Goal: Task Accomplishment & Management: Use online tool/utility

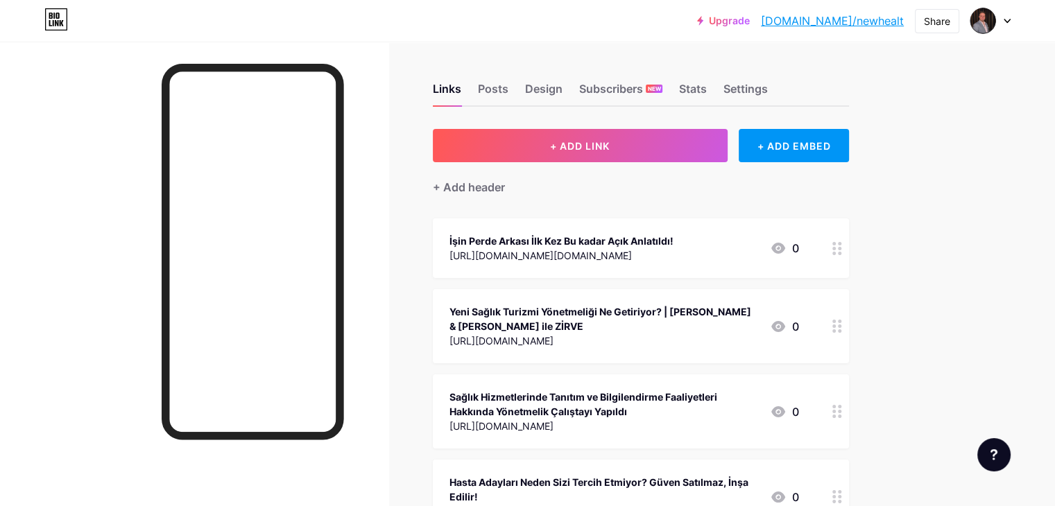
click at [834, 20] on link "[DOMAIN_NAME]/newhealt" at bounding box center [832, 20] width 143 height 17
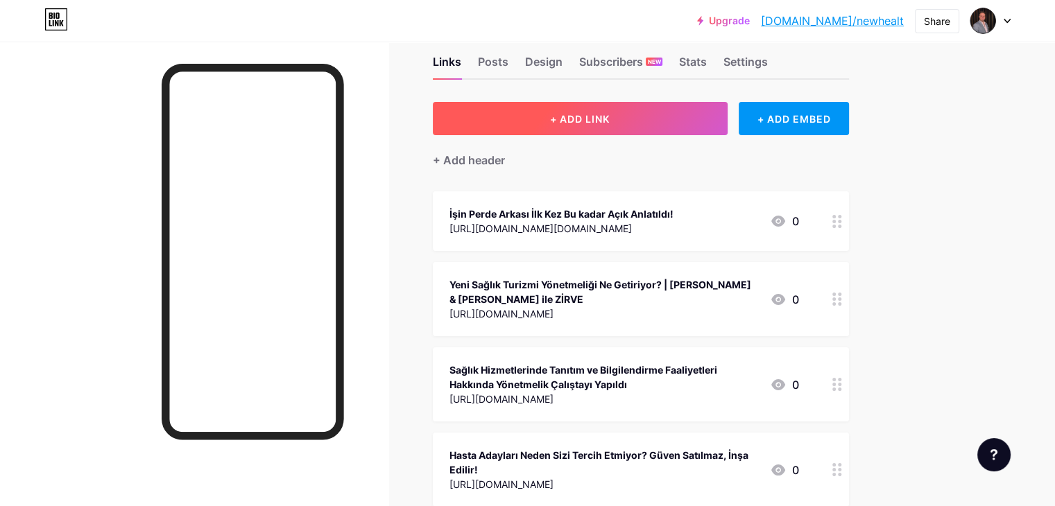
scroll to position [24, 0]
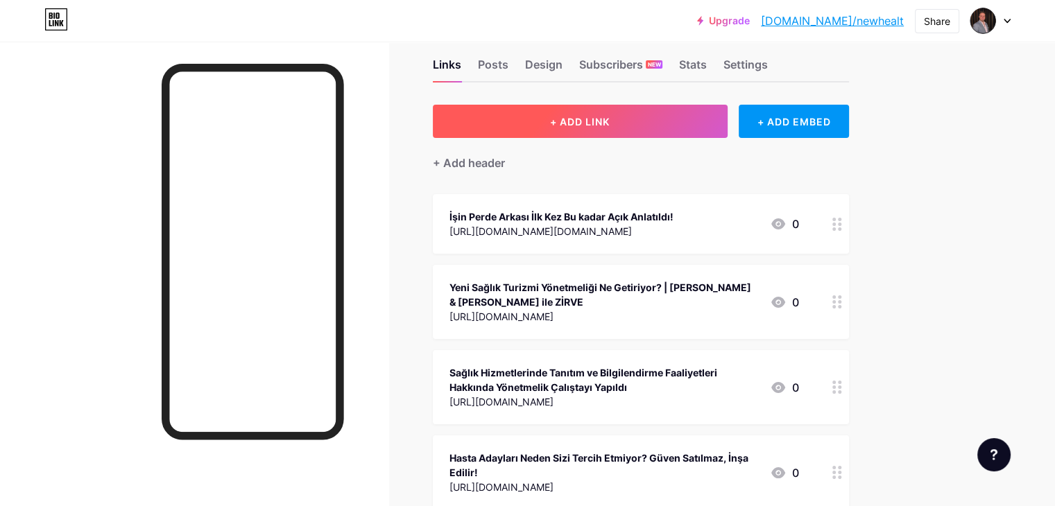
click at [525, 134] on button "+ ADD LINK" at bounding box center [580, 121] width 295 height 33
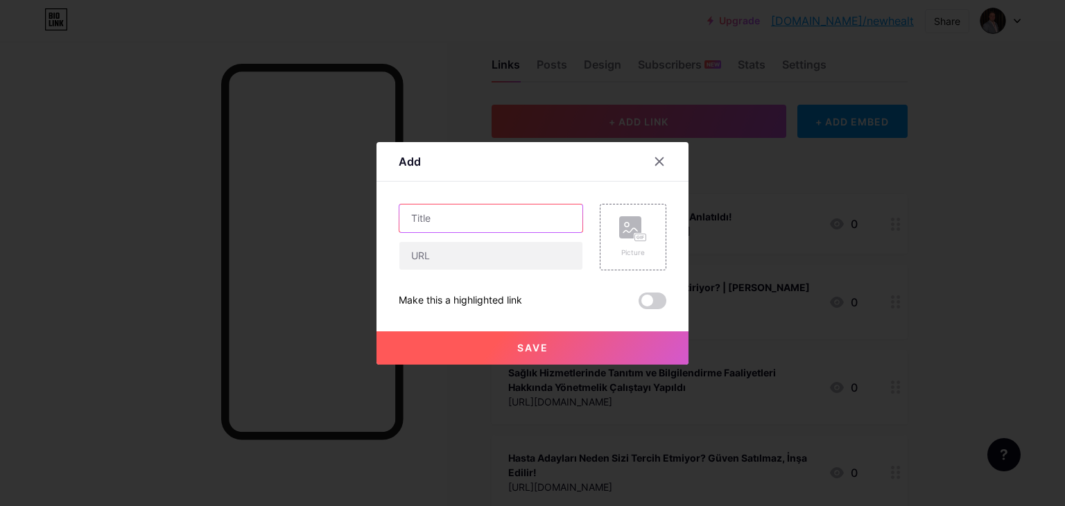
click at [474, 214] on input "text" at bounding box center [490, 219] width 183 height 28
type input "New Health Media"
click at [504, 254] on input "text" at bounding box center [490, 256] width 183 height 28
click at [619, 231] on rect at bounding box center [630, 227] width 22 height 22
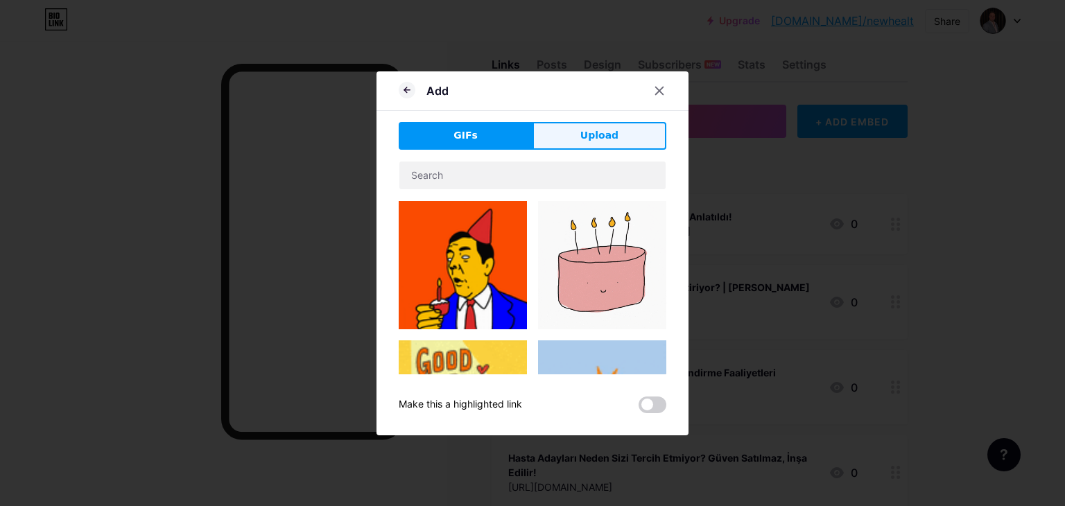
click at [582, 135] on span "Upload" at bounding box center [599, 135] width 38 height 15
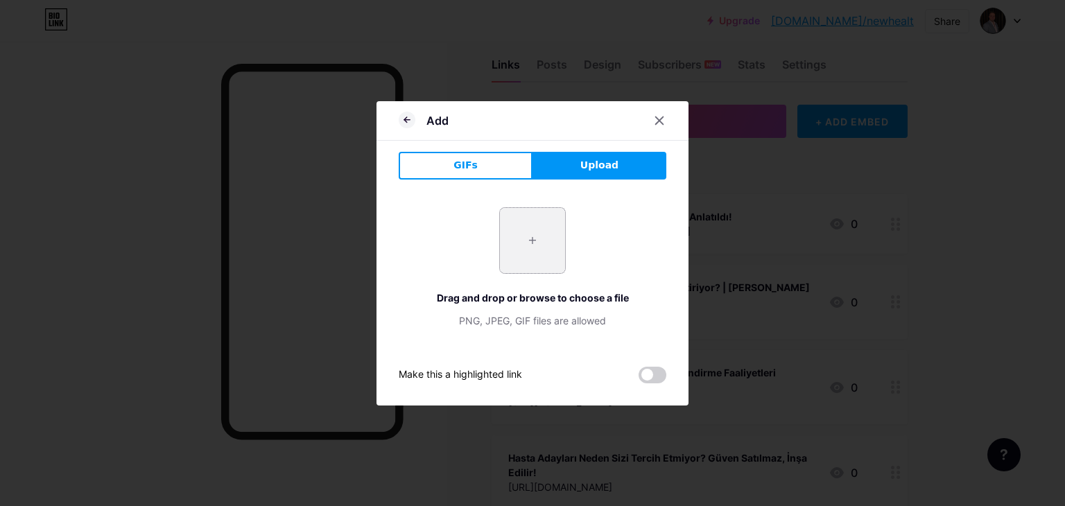
click at [538, 234] on input "file" at bounding box center [532, 240] width 65 height 65
type input "C:\fakepath\channels4_profile.jpg"
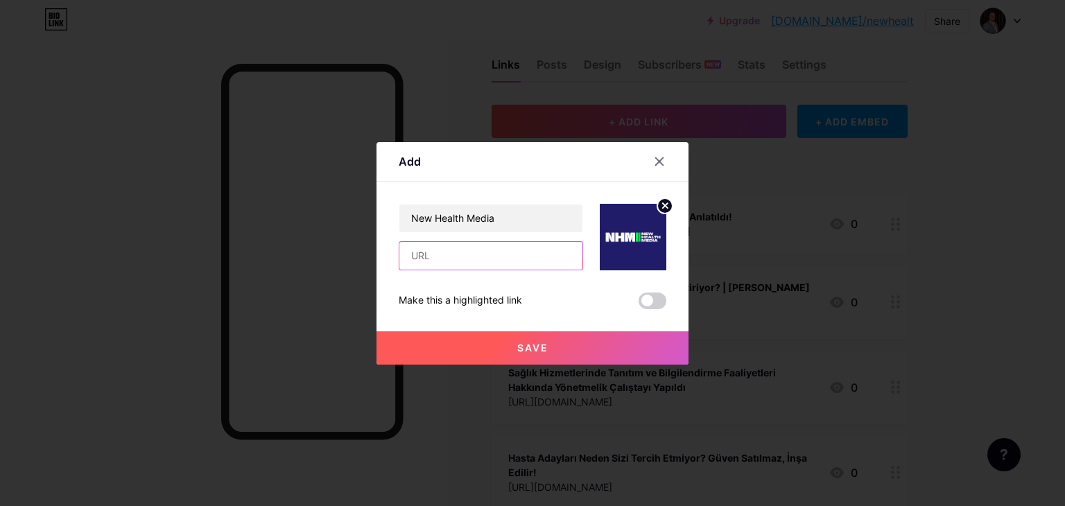
click at [438, 259] on input "text" at bounding box center [490, 256] width 183 height 28
paste input "[URL][DOMAIN_NAME]"
type input "[URL][DOMAIN_NAME]"
click at [527, 352] on span "Save" at bounding box center [532, 348] width 31 height 12
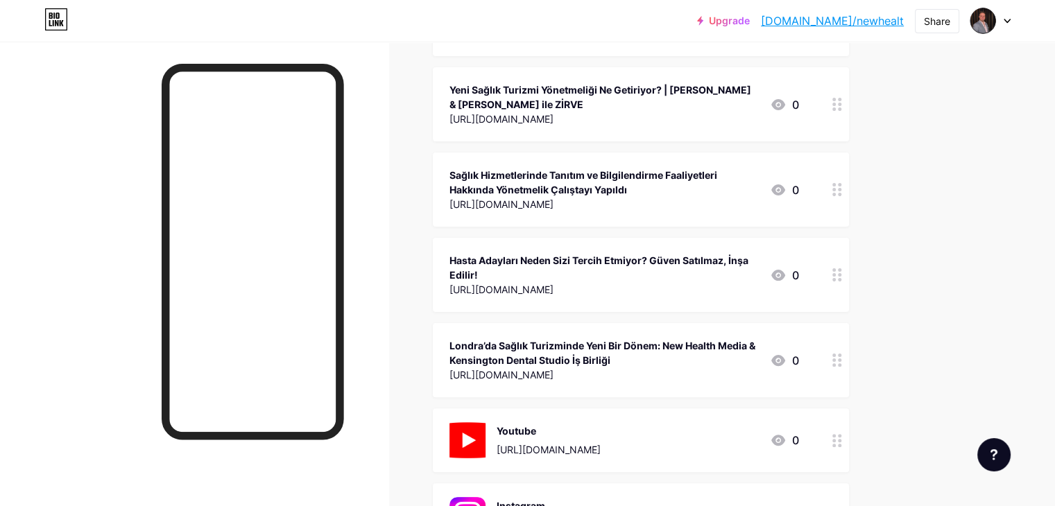
scroll to position [298, 0]
drag, startPoint x: 621, startPoint y: 426, endPoint x: 630, endPoint y: 404, distance: 23.9
click at [630, 404] on span "New Health Media [URL][DOMAIN_NAME] 0 İşin Perde Arkası İlk Kez Bu kadar Açık A…" at bounding box center [641, 307] width 416 height 775
drag, startPoint x: 652, startPoint y: 424, endPoint x: 663, endPoint y: 408, distance: 19.4
click at [663, 408] on div "Youtube [URL][DOMAIN_NAME] 0" at bounding box center [641, 439] width 416 height 64
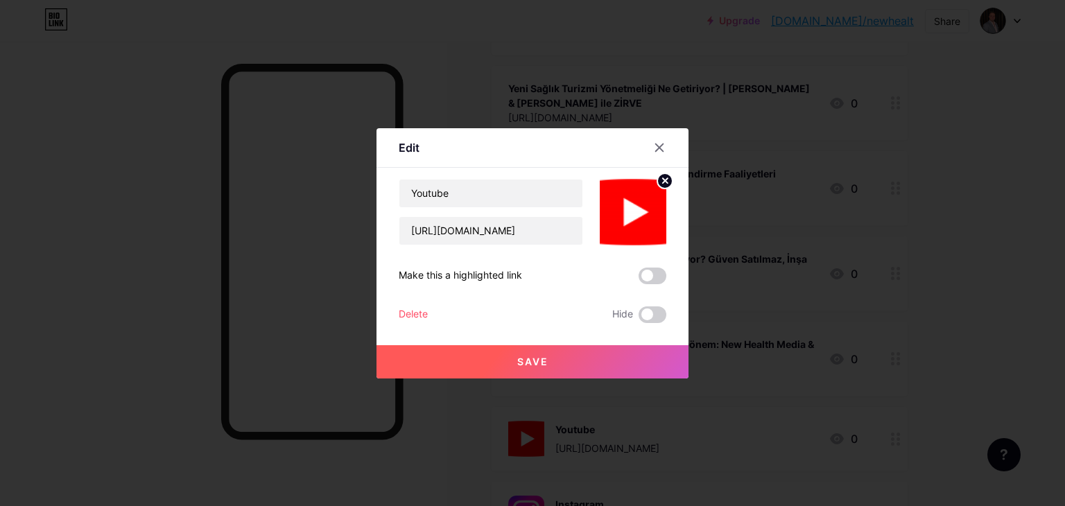
click at [1000, 248] on div at bounding box center [532, 253] width 1065 height 506
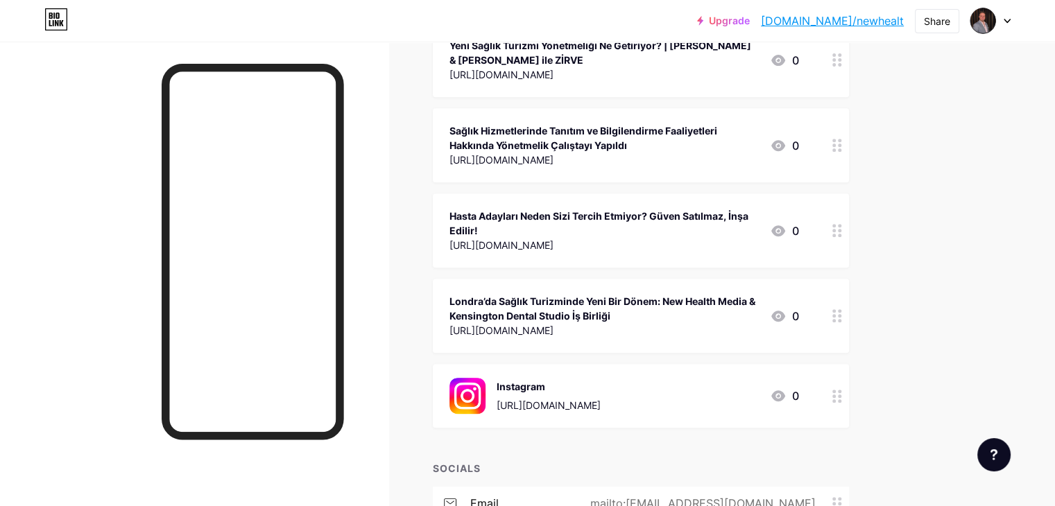
scroll to position [571, 0]
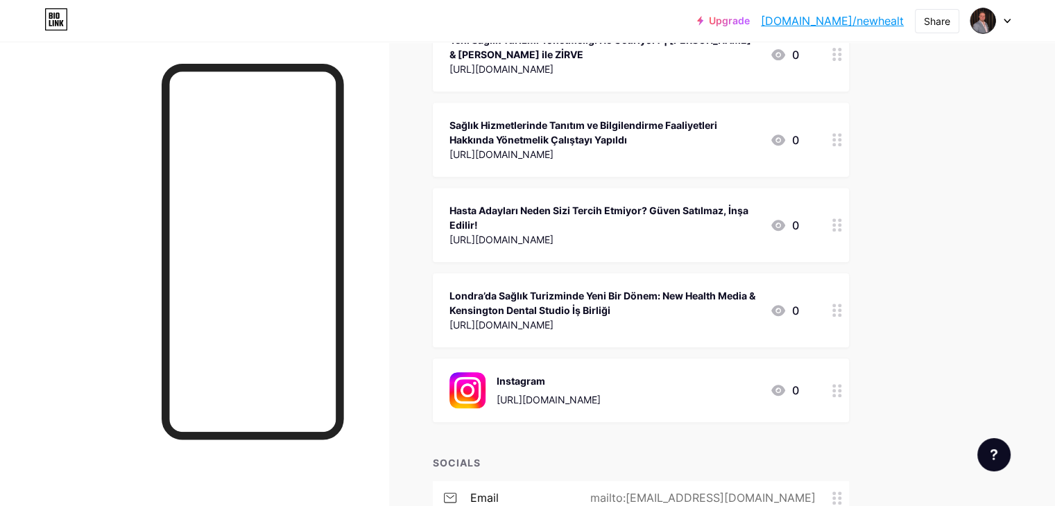
drag, startPoint x: 932, startPoint y: 245, endPoint x: 983, endPoint y: 298, distance: 74.0
click at [983, 298] on div "Upgrade [DOMAIN_NAME]/newhea... [DOMAIN_NAME]/newhealt Share Switch accounts Em…" at bounding box center [527, 27] width 1055 height 1197
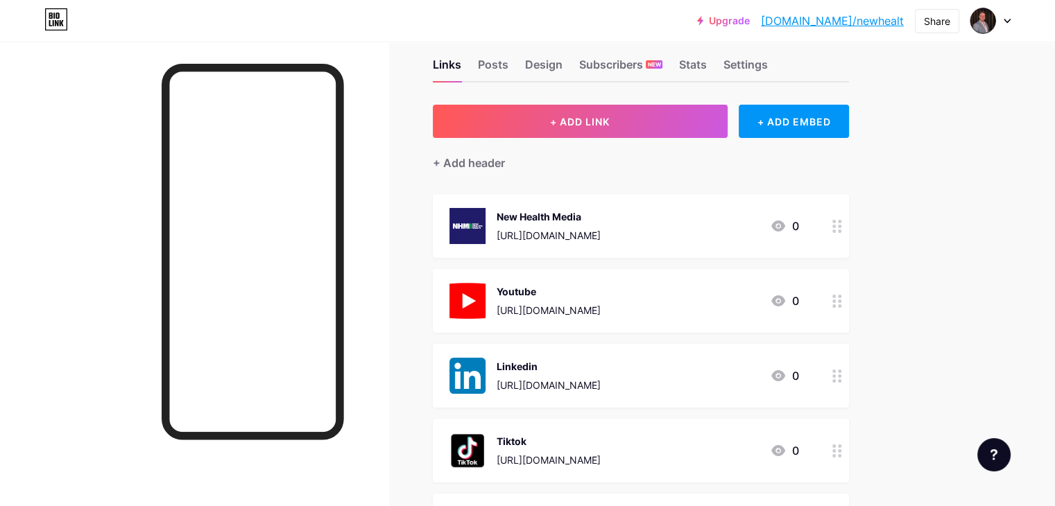
scroll to position [21, 0]
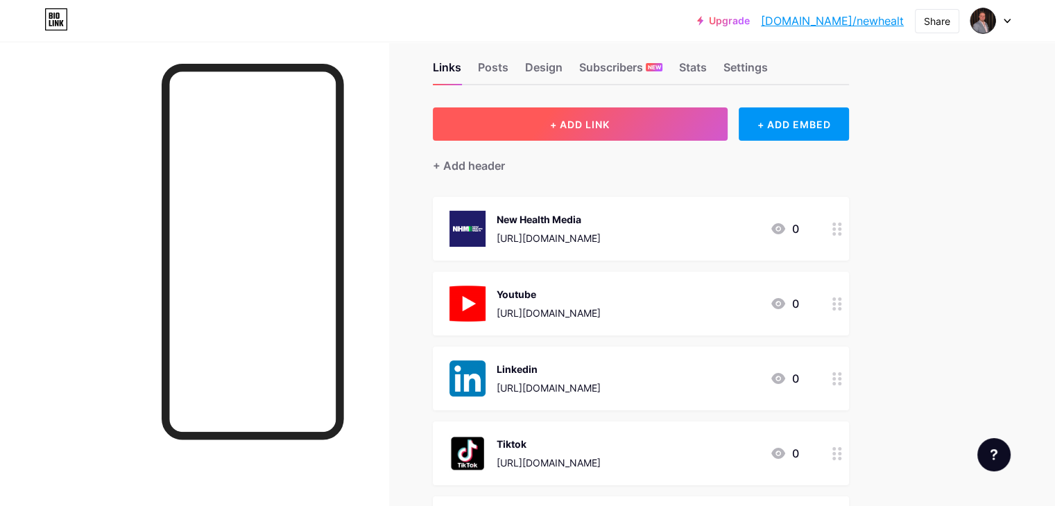
click at [575, 132] on button "+ ADD LINK" at bounding box center [580, 123] width 295 height 33
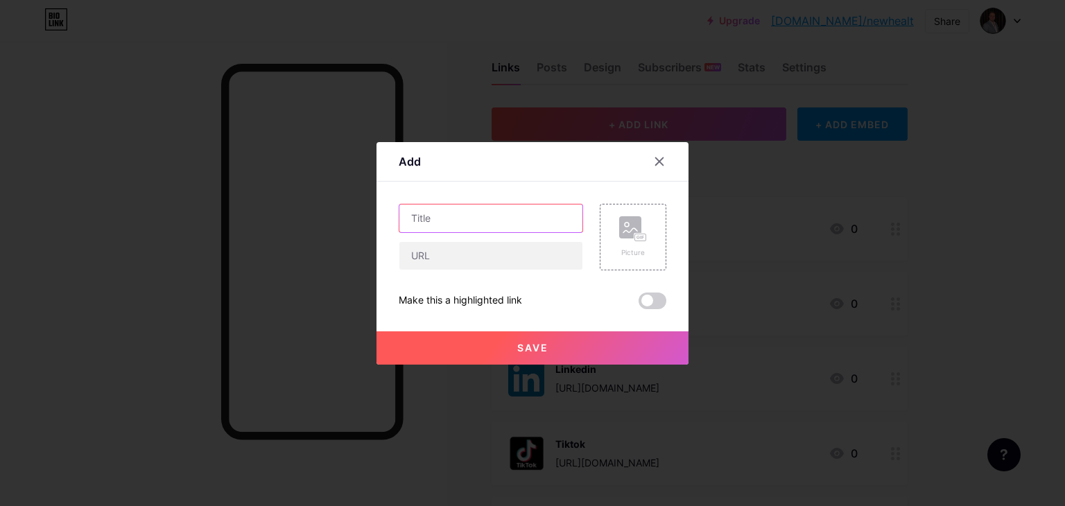
click at [506, 225] on input "text" at bounding box center [490, 219] width 183 height 28
type input "Emre Beşkardeş"
click at [499, 261] on input "text" at bounding box center [490, 256] width 183 height 28
paste input "[URL][DOMAIN_NAME]"
type input "[URL][DOMAIN_NAME]"
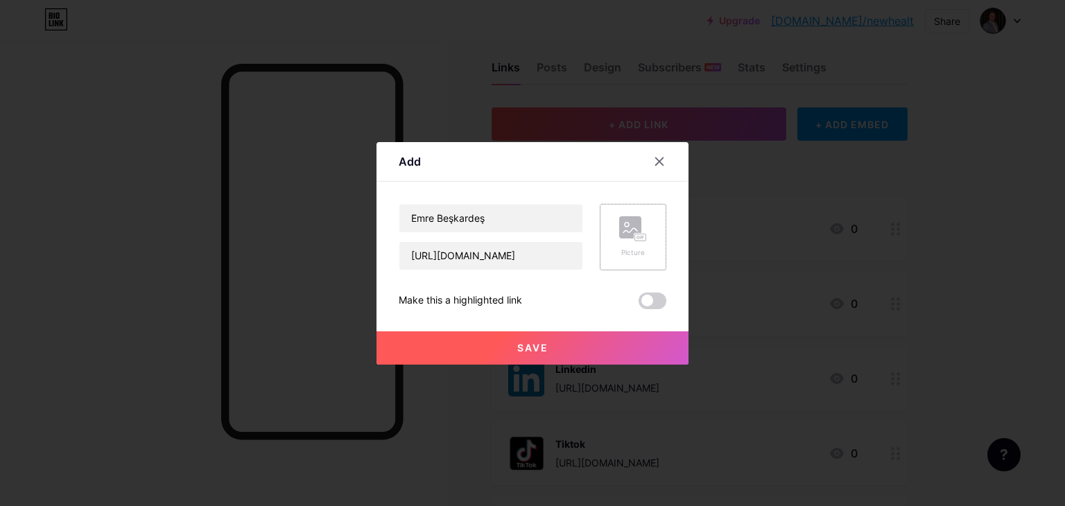
click at [619, 238] on icon at bounding box center [633, 229] width 28 height 26
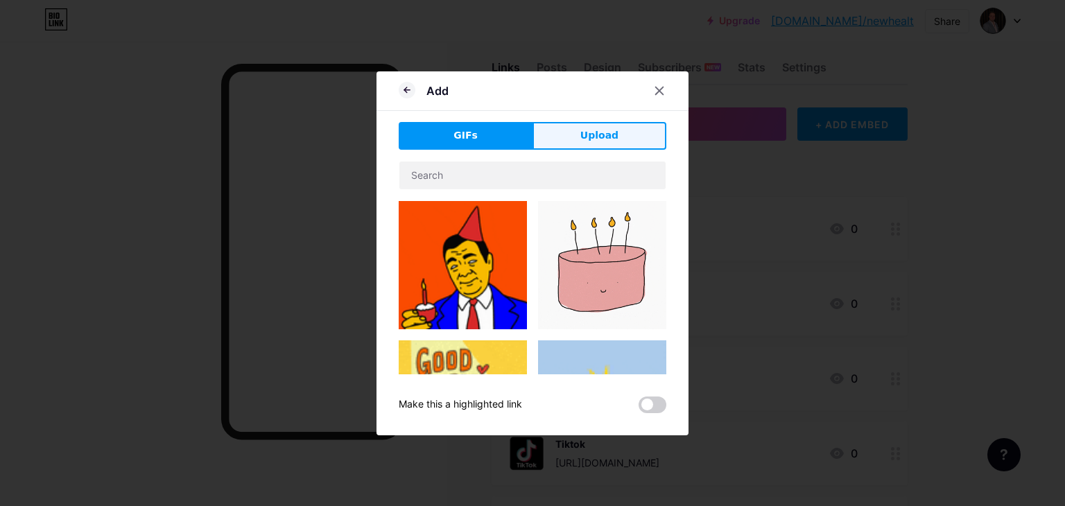
click at [576, 137] on button "Upload" at bounding box center [599, 136] width 134 height 28
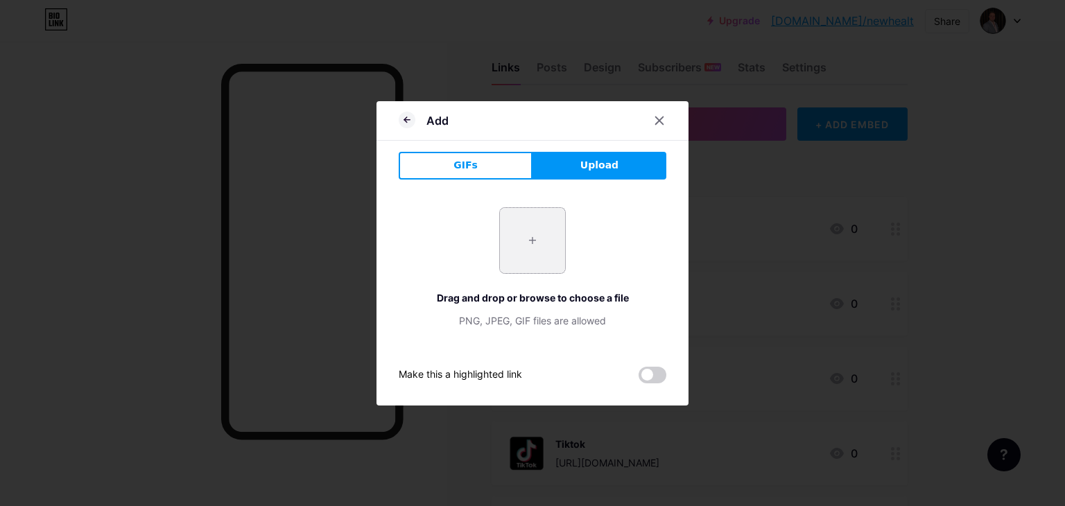
click at [532, 227] on input "file" at bounding box center [532, 240] width 65 height 65
click at [526, 252] on input "file" at bounding box center [532, 240] width 65 height 65
type input "C:\fakepath\1736449378674.jpeg"
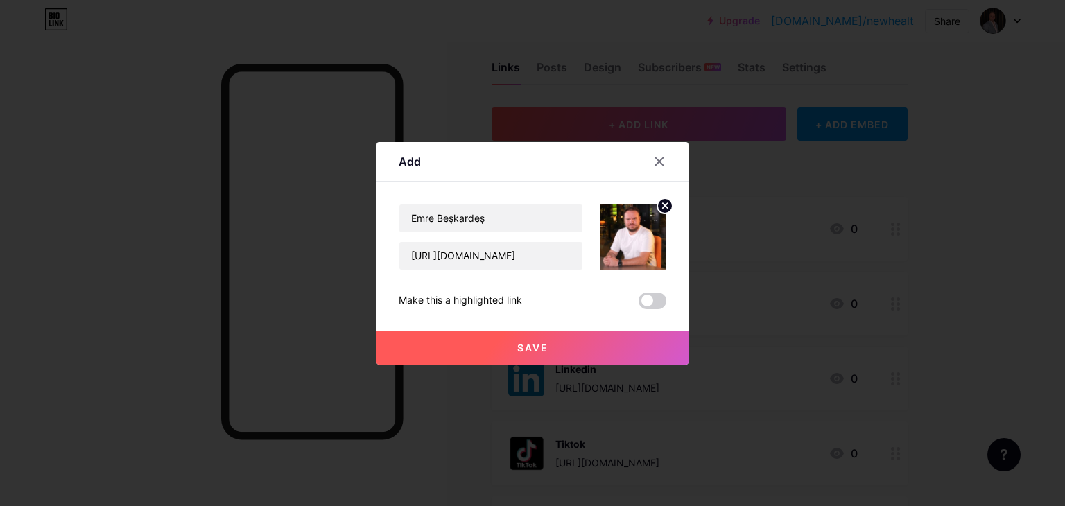
click at [533, 346] on span "Save" at bounding box center [532, 348] width 31 height 12
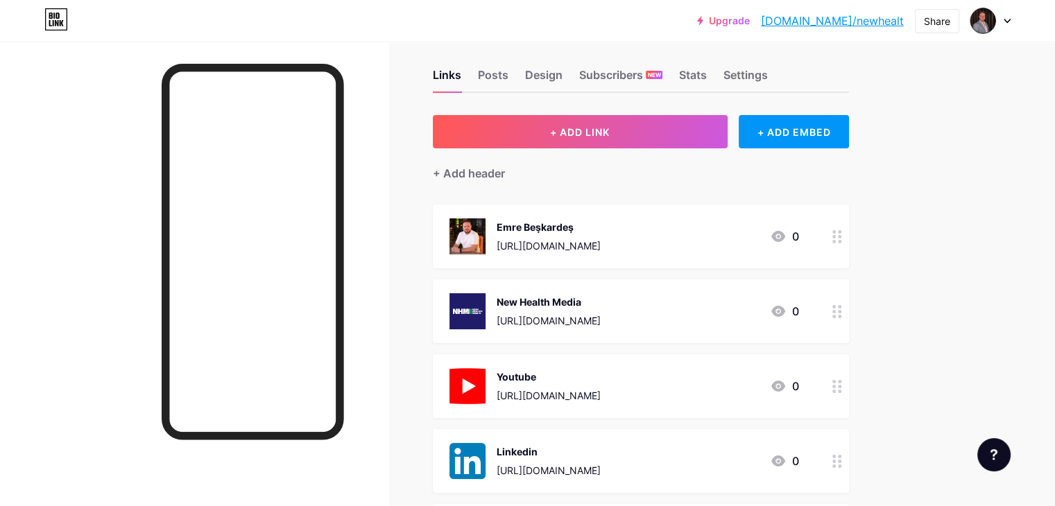
scroll to position [0, 0]
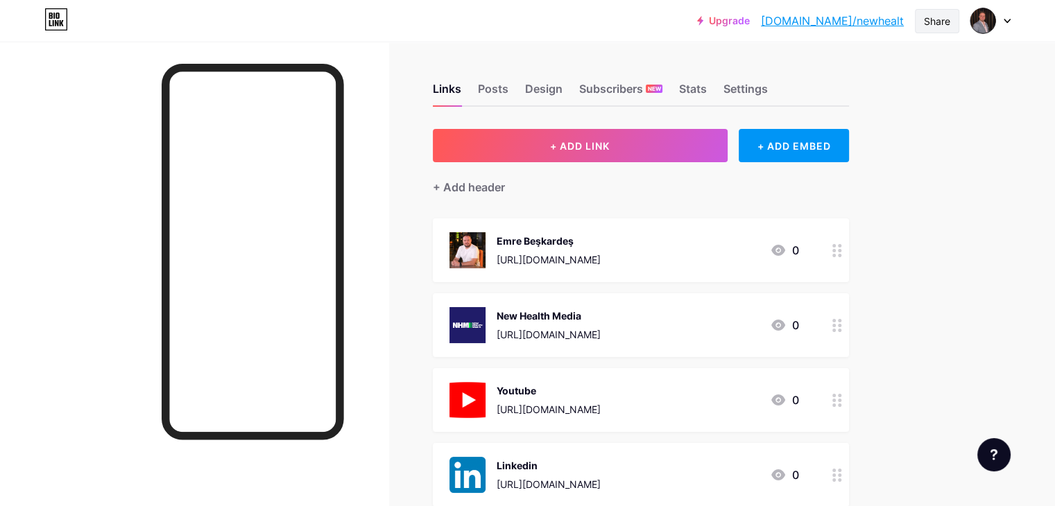
click at [927, 20] on div "Share" at bounding box center [937, 21] width 26 height 15
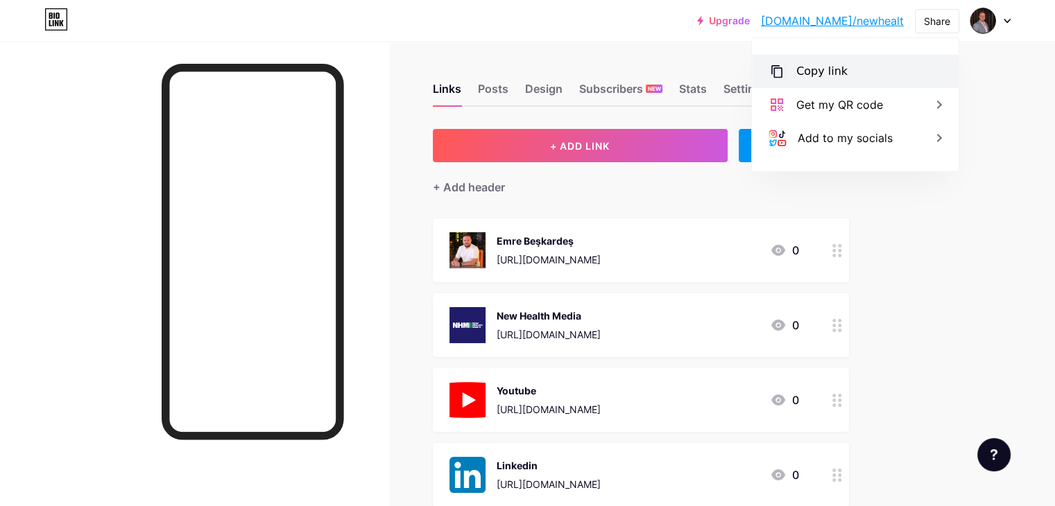
click at [871, 67] on div "Copy link" at bounding box center [855, 71] width 207 height 33
